Goal: Find specific page/section: Find specific page/section

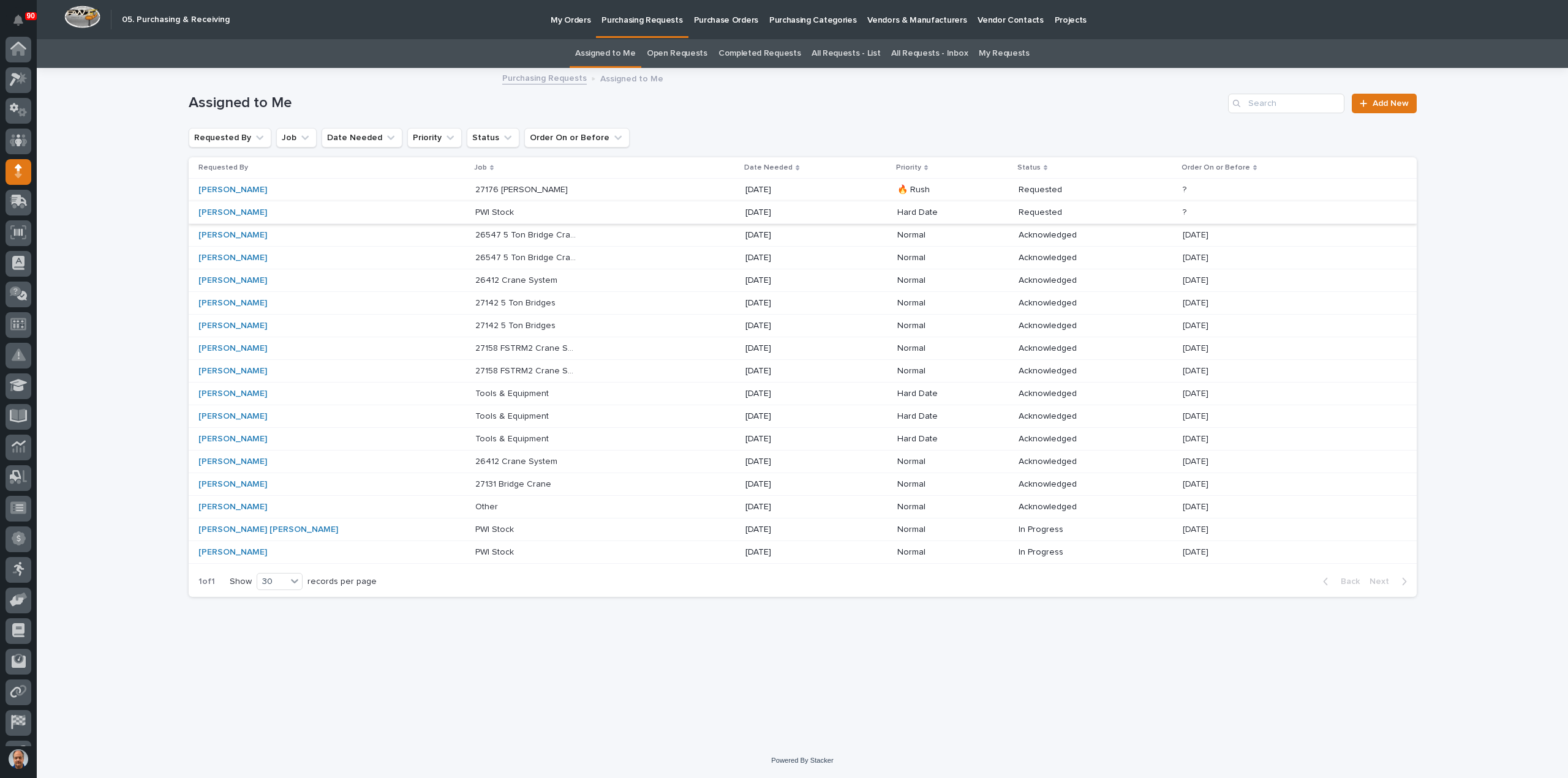
scroll to position [86, 0]
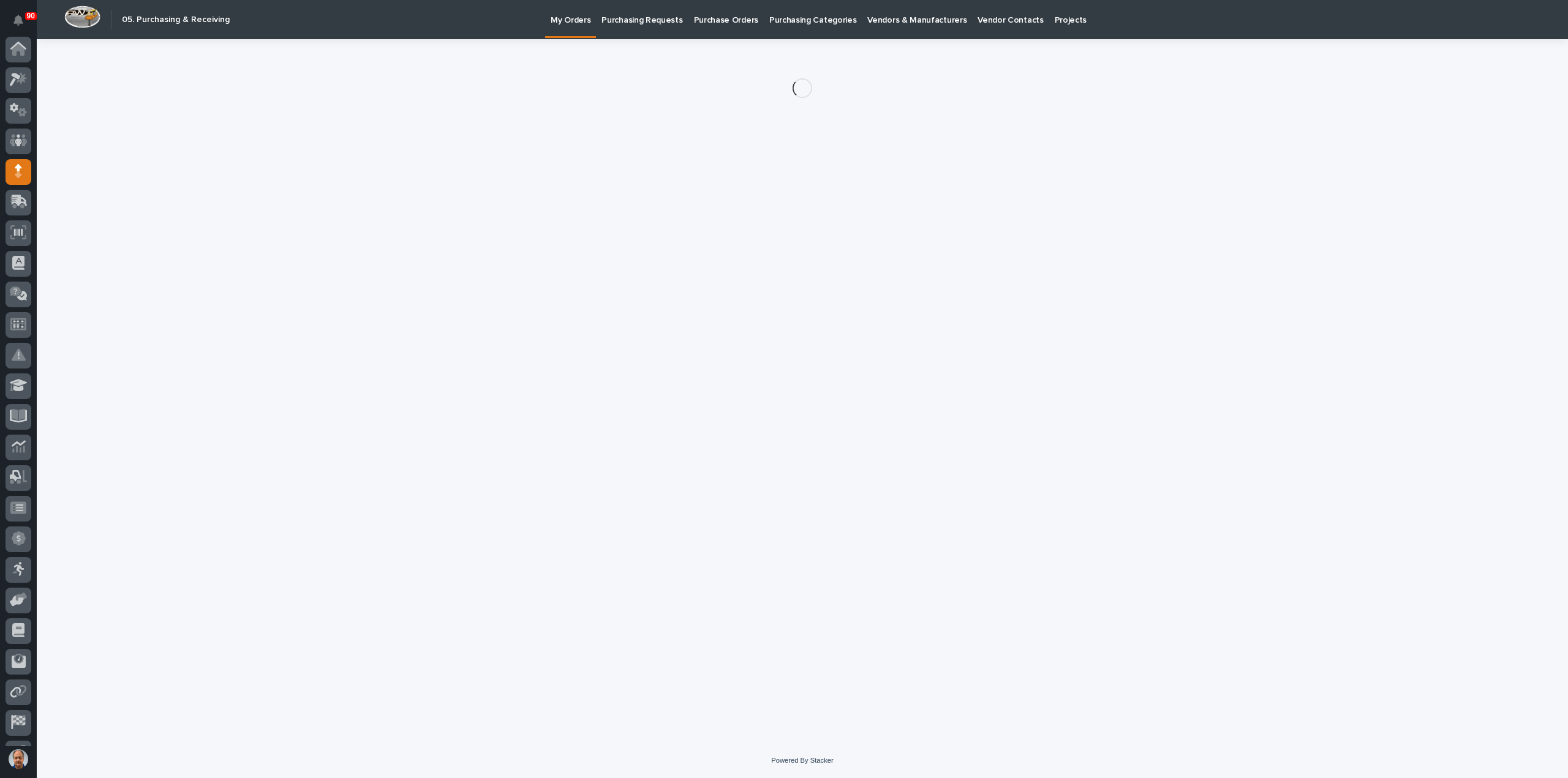
scroll to position [86, 0]
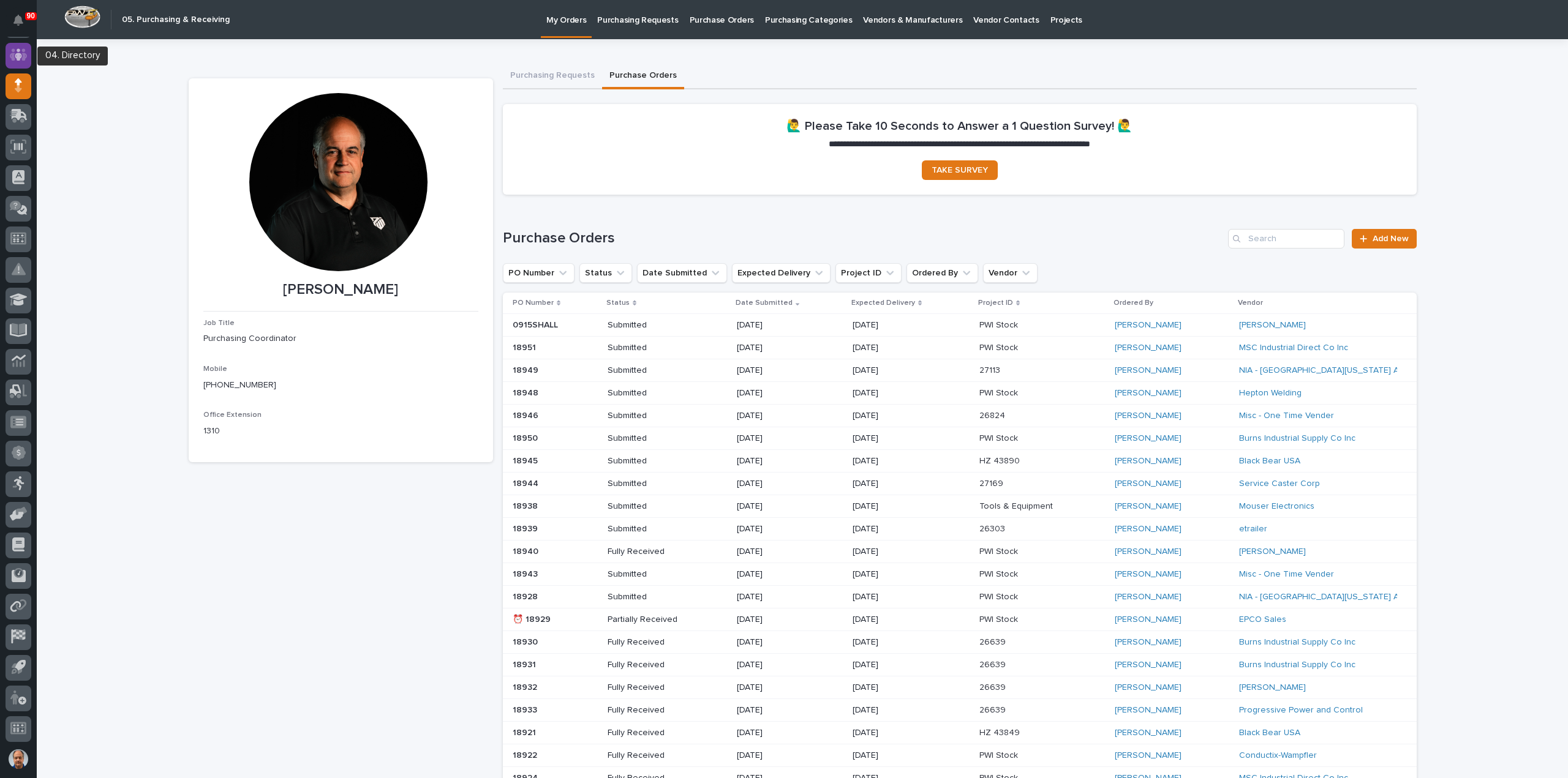
click at [19, 53] on icon at bounding box center [19, 55] width 8 height 12
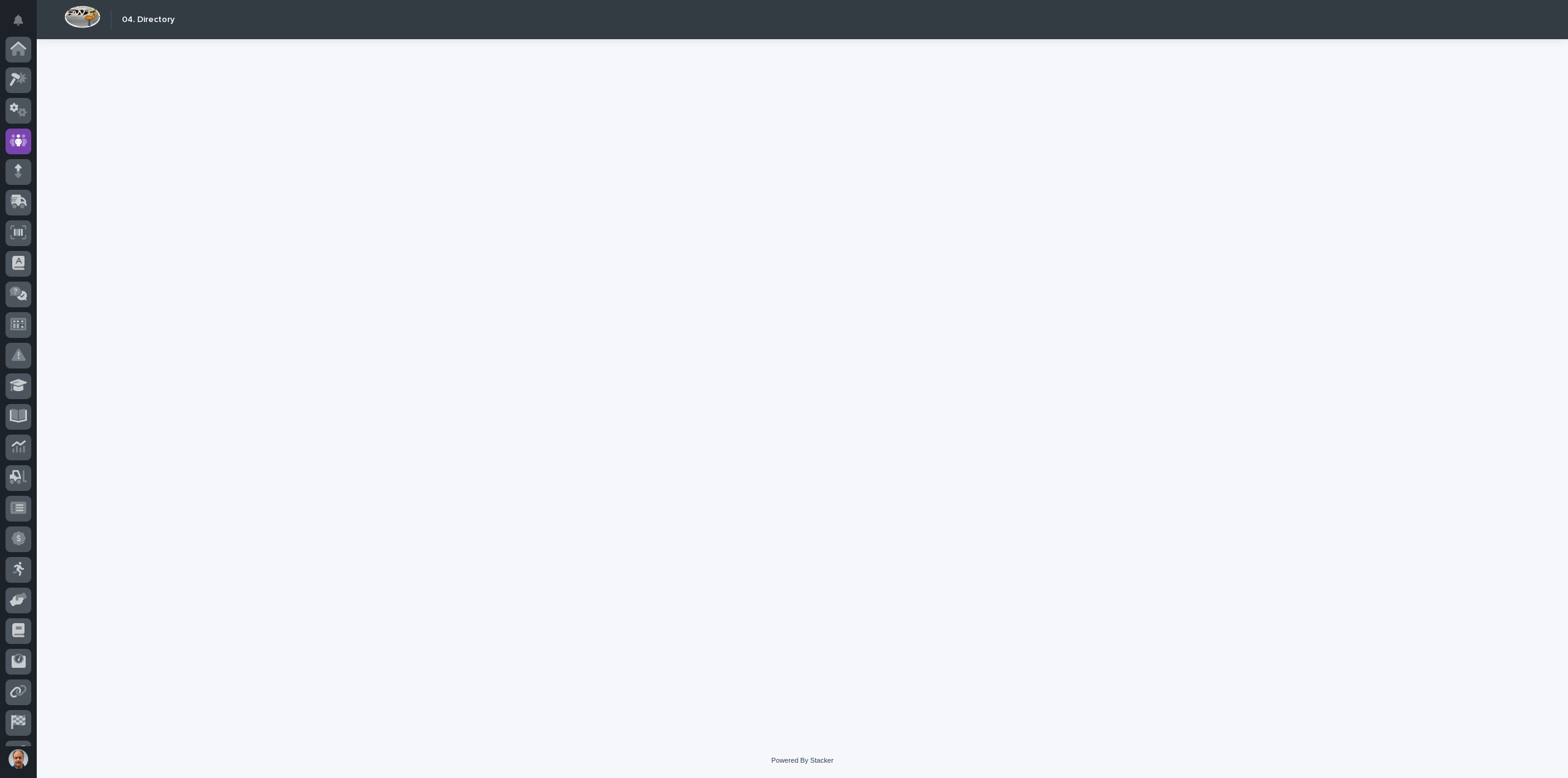
scroll to position [86, 0]
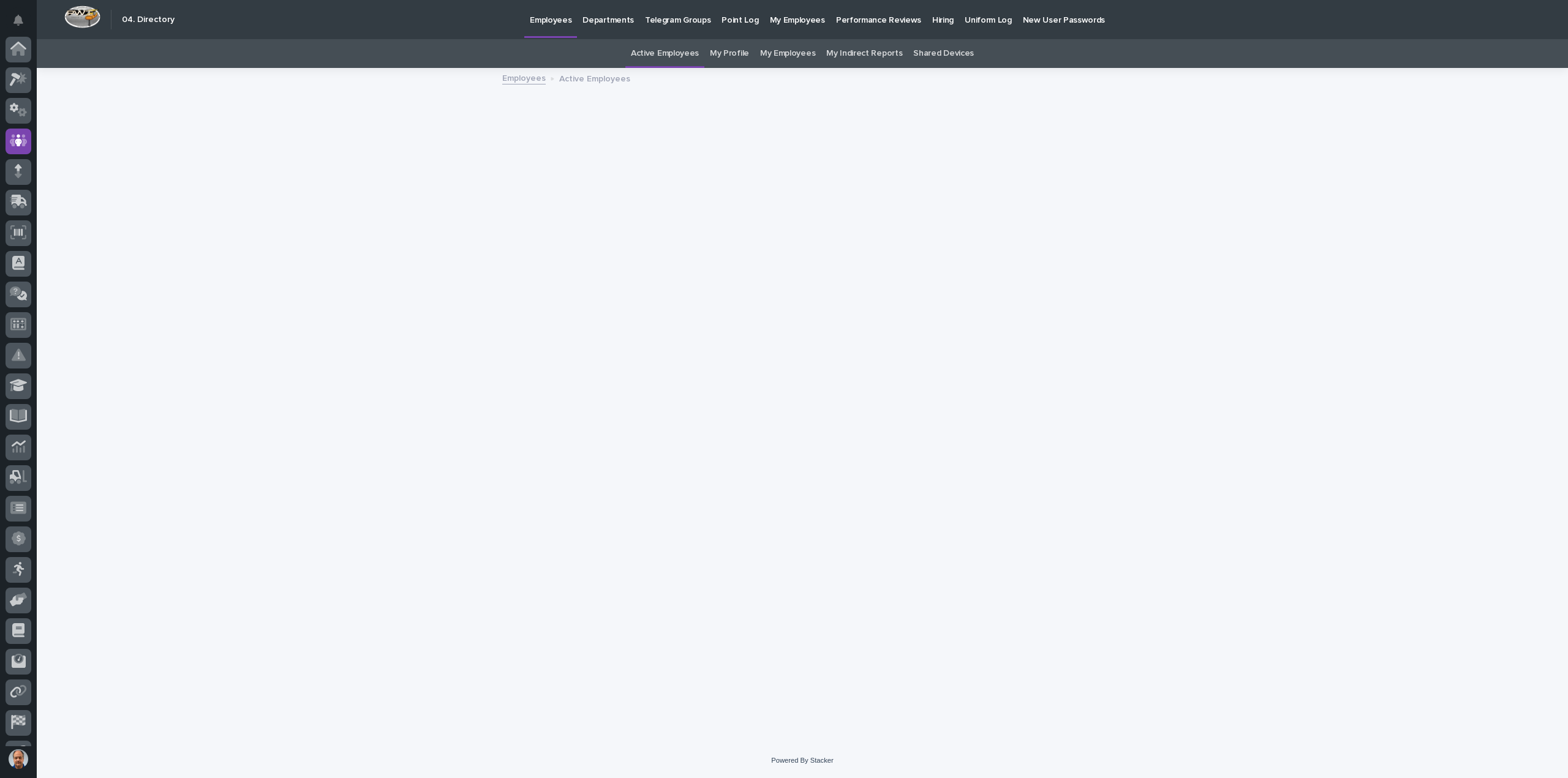
scroll to position [86, 0]
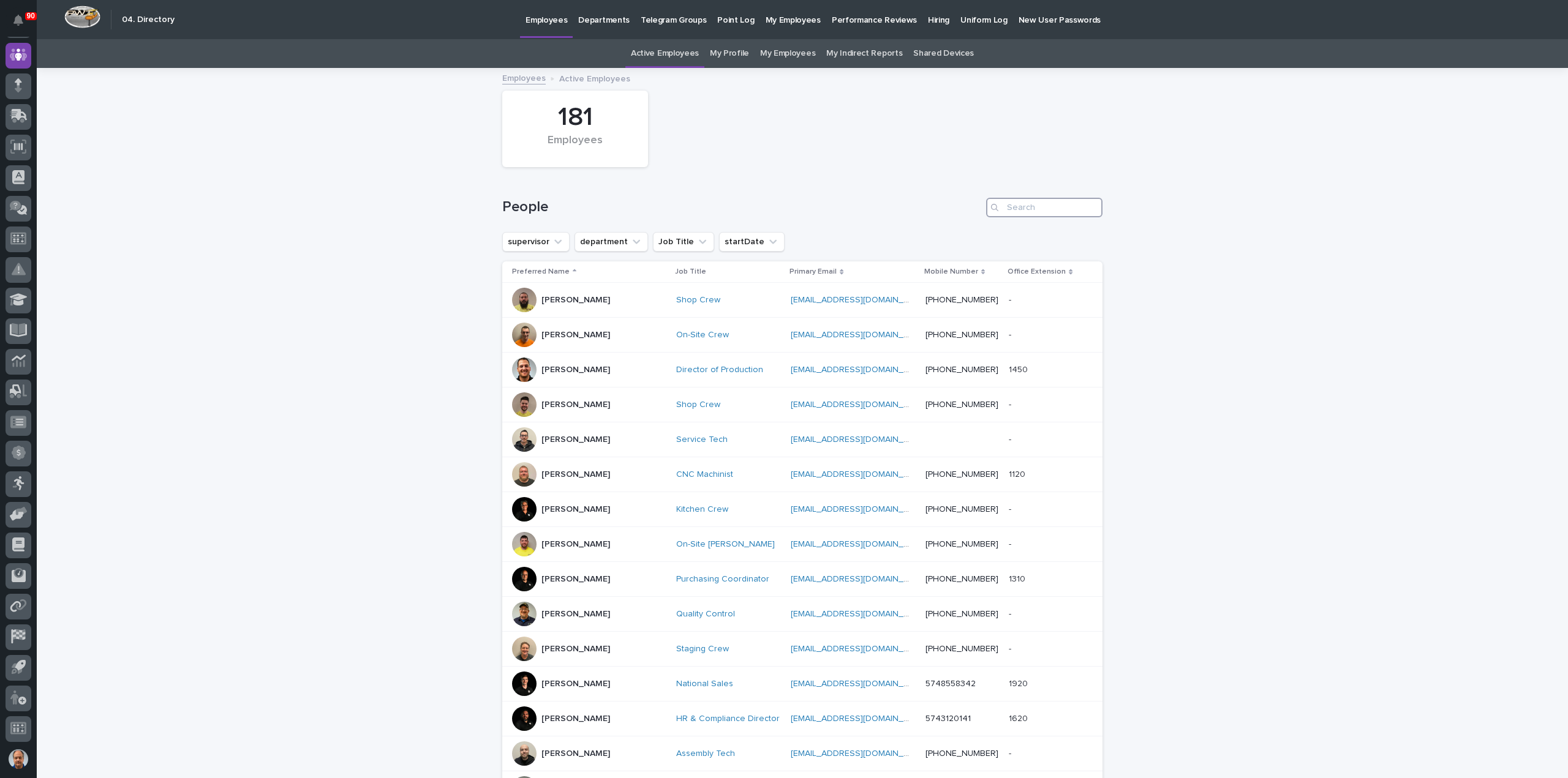
click at [1024, 202] on input "Search" at bounding box center [1044, 207] width 117 height 19
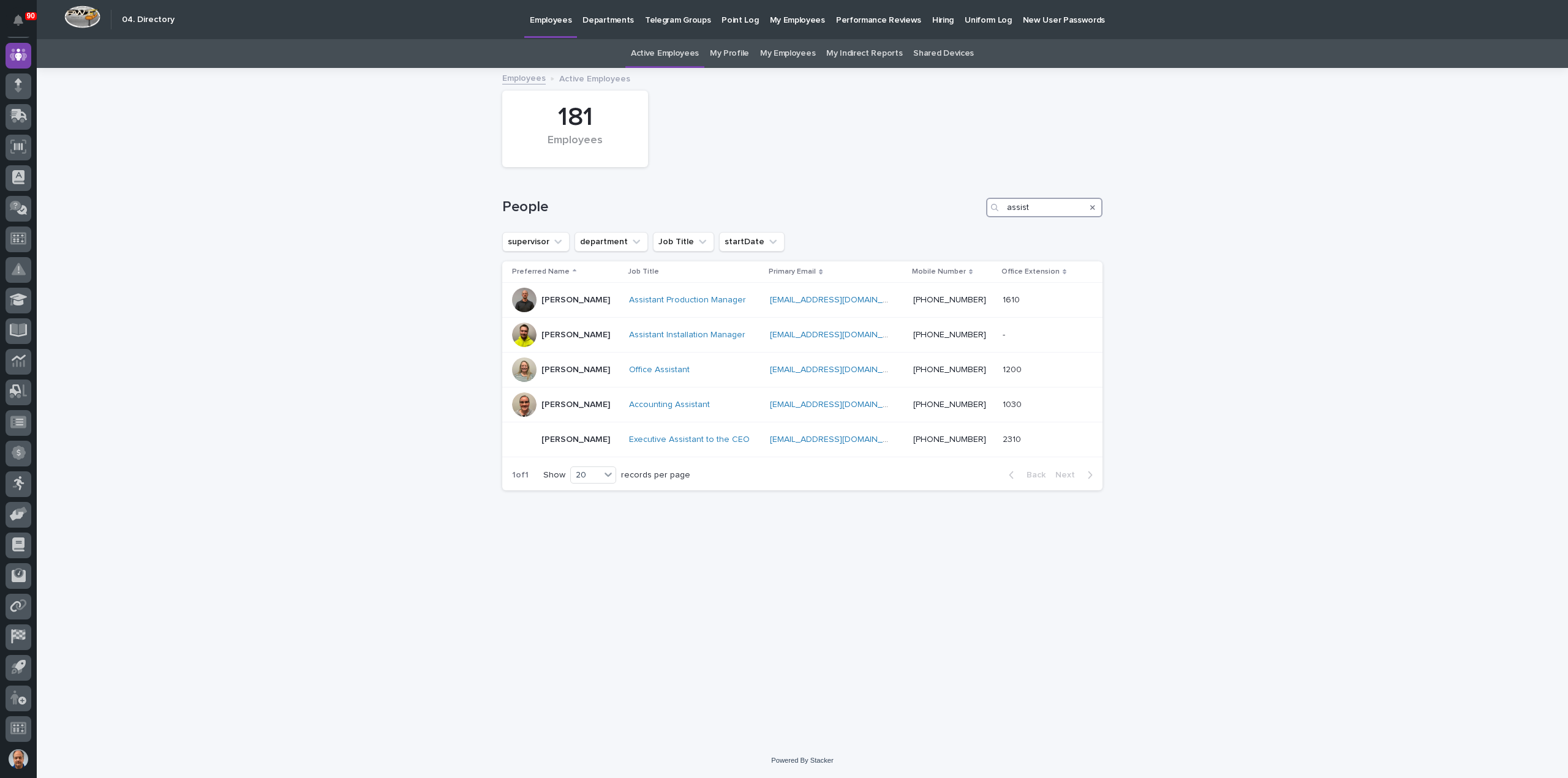
type input "assist"
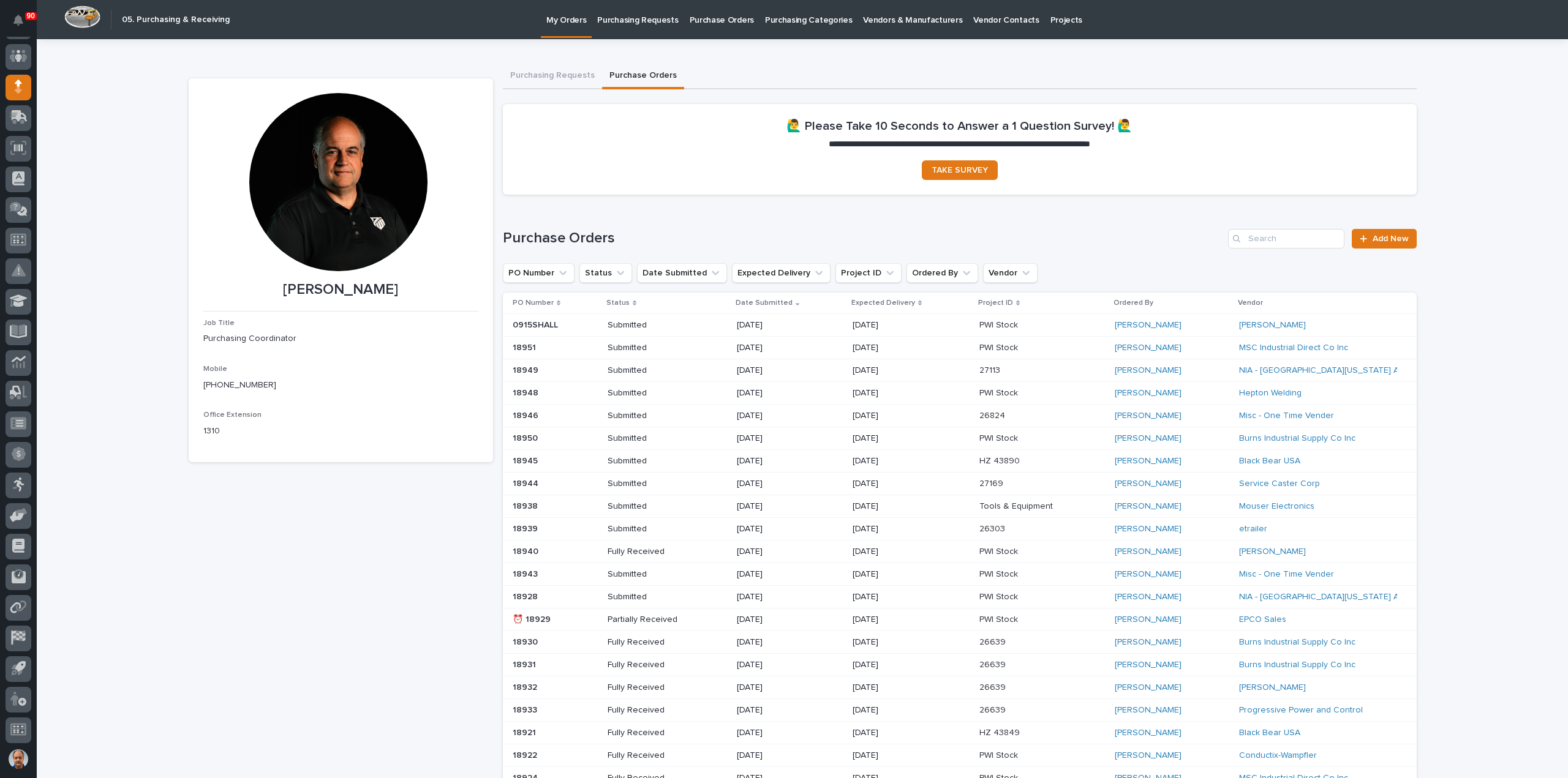
scroll to position [86, 0]
